Goal: Use online tool/utility: Use online tool/utility

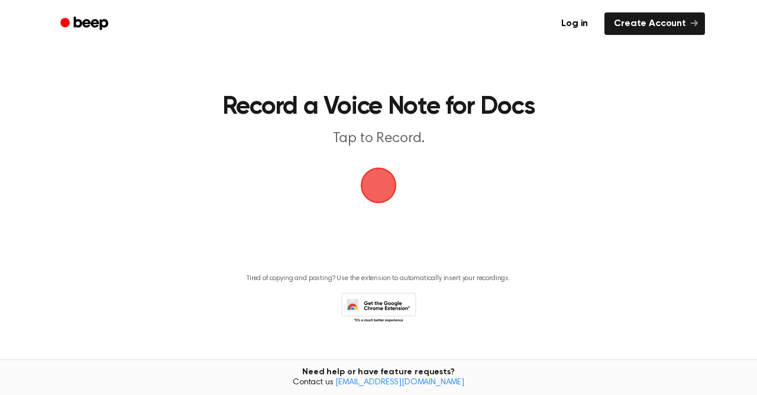
click at [376, 190] on span "button" at bounding box center [379, 185] width 36 height 36
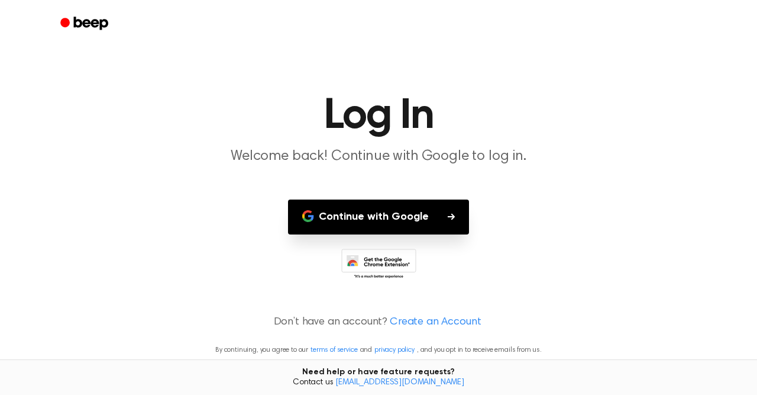
click at [398, 215] on button "Continue with Google" at bounding box center [378, 216] width 181 height 35
click at [454, 221] on button "Continue with Google" at bounding box center [378, 216] width 181 height 35
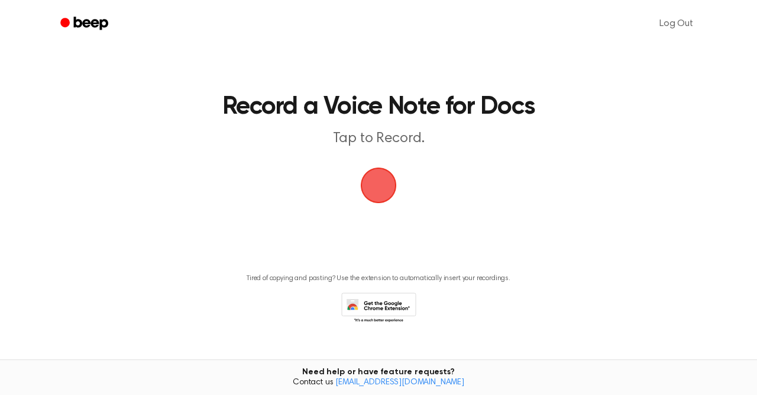
click at [383, 144] on p "Tap to Record." at bounding box center [378, 139] width 454 height 20
click at [382, 170] on span "button" at bounding box center [378, 185] width 40 height 40
